Goal: Task Accomplishment & Management: Use online tool/utility

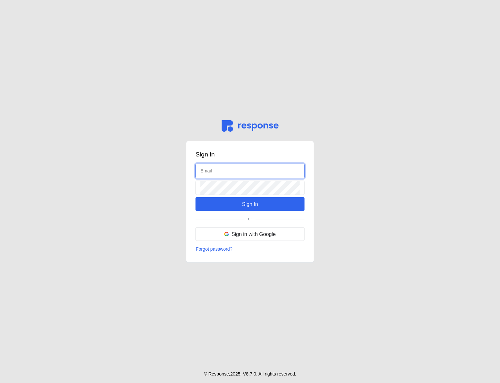
click at [218, 171] on input "text" at bounding box center [249, 171] width 99 height 14
type input "[EMAIL_ADDRESS][DOMAIN_NAME]"
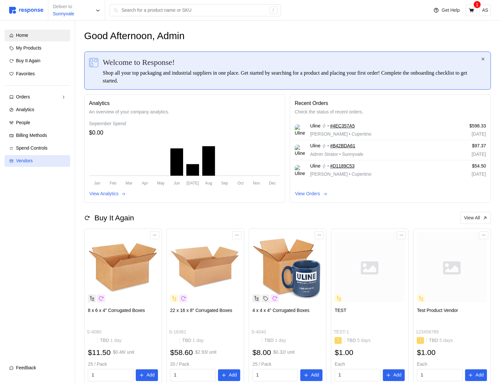
click at [45, 160] on div "Vendors" at bounding box center [41, 160] width 50 height 7
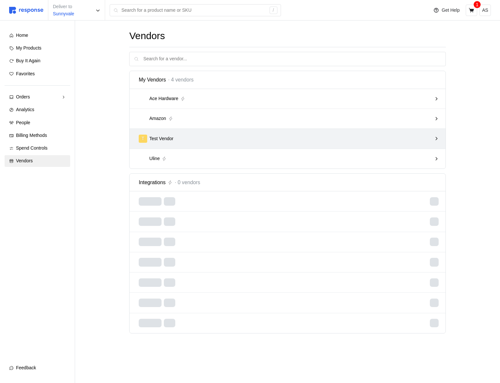
click at [267, 136] on div "T Test Vendor" at bounding box center [285, 139] width 293 height 8
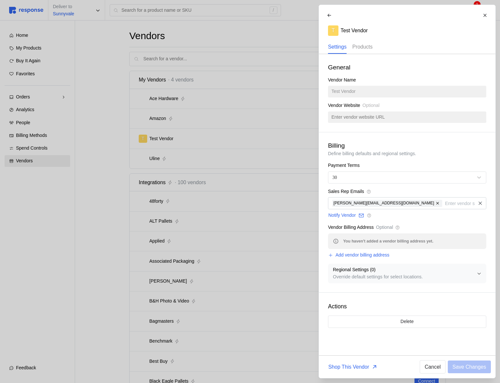
click at [365, 51] on div "Products" at bounding box center [362, 46] width 20 height 13
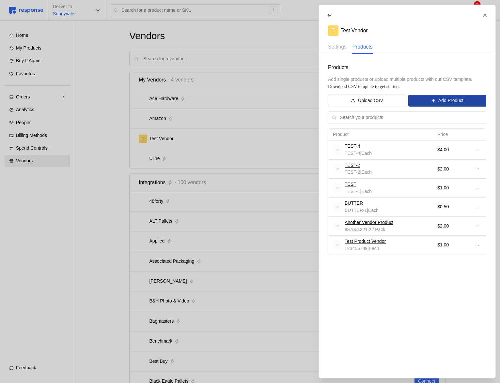
click at [436, 101] on button "Add Product" at bounding box center [447, 101] width 78 height 12
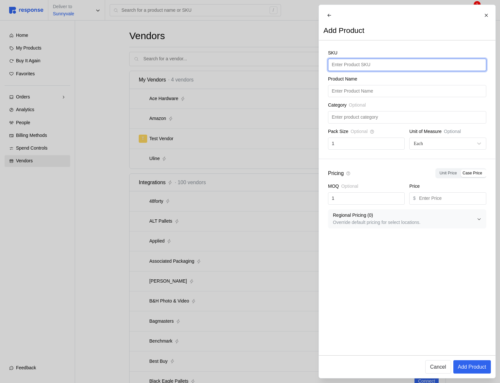
click at [354, 70] on input "text" at bounding box center [406, 65] width 151 height 12
type input "TEST-5"
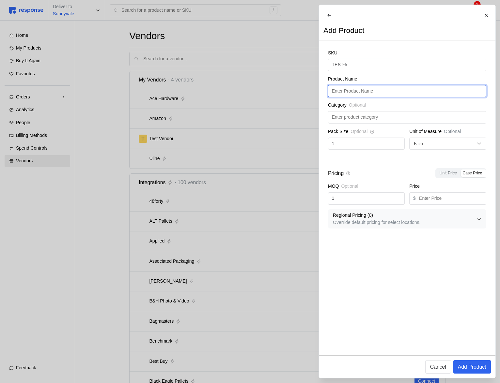
click at [342, 95] on input "text" at bounding box center [406, 91] width 151 height 12
paste input "TEST-5"
type input "TEST-5"
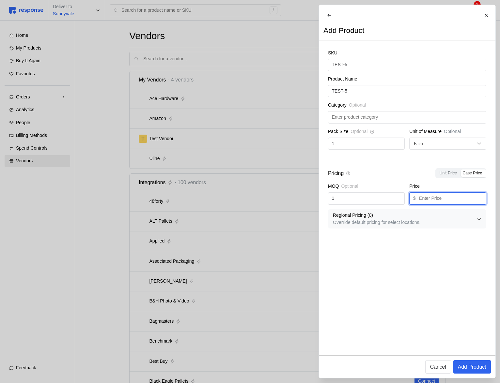
click at [446, 204] on input "text" at bounding box center [450, 199] width 63 height 12
type input "5"
click at [483, 370] on p "Add Product" at bounding box center [471, 367] width 28 height 8
